Goal: Information Seeking & Learning: Learn about a topic

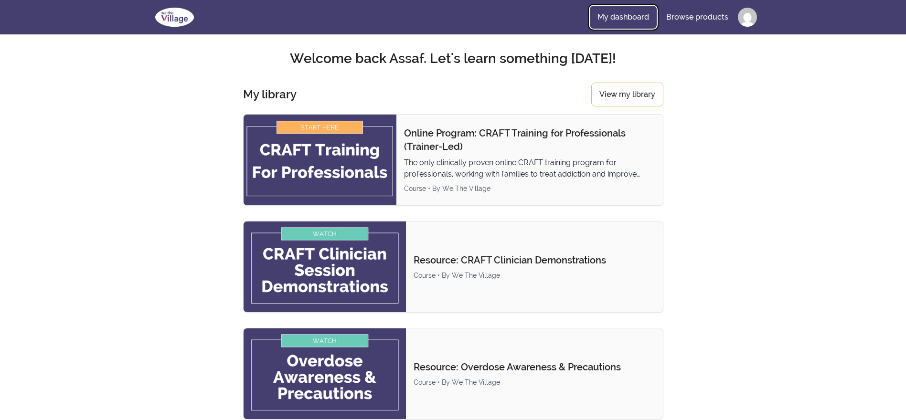
click at [619, 14] on link "My dashboard" at bounding box center [623, 17] width 67 height 23
click at [631, 11] on link "My dashboard" at bounding box center [623, 17] width 67 height 23
click at [644, 96] on link "View my library" at bounding box center [627, 95] width 72 height 24
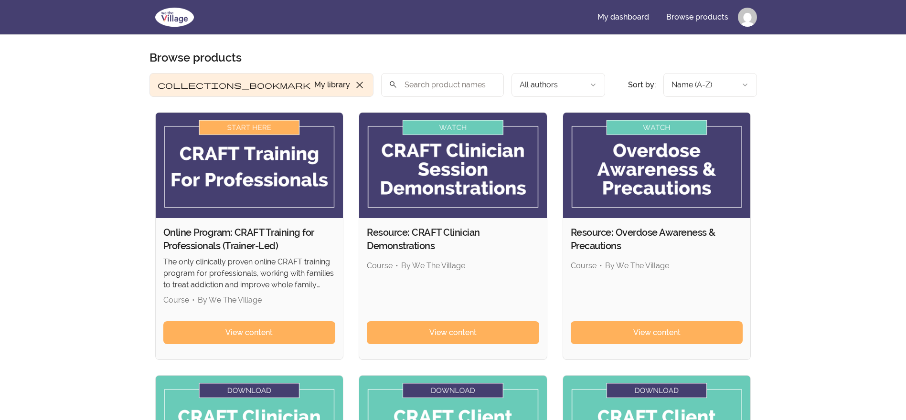
drag, startPoint x: 243, startPoint y: 335, endPoint x: 126, endPoint y: 246, distance: 146.9
click at [126, 246] on div "Skip to main content Main menu Includes navigation links and user settings My d…" at bounding box center [453, 354] width 906 height 708
click at [248, 332] on span "View content" at bounding box center [248, 332] width 47 height 11
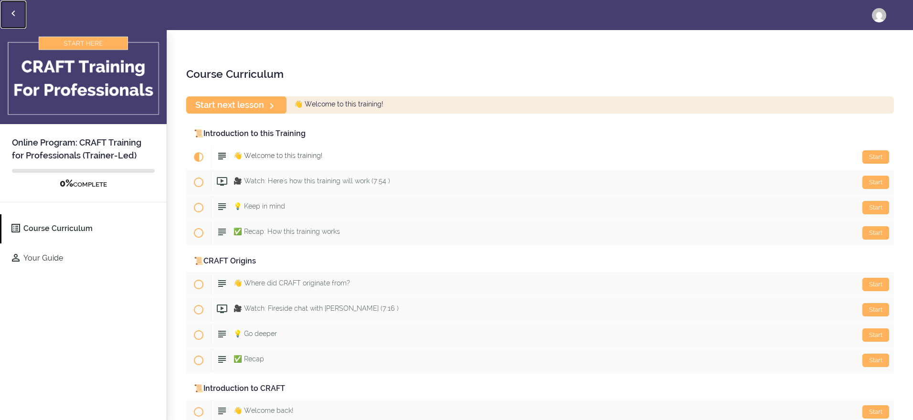
click at [15, 15] on icon "Back to courses" at bounding box center [13, 13] width 11 height 11
